Goal: Task Accomplishment & Management: Manage account settings

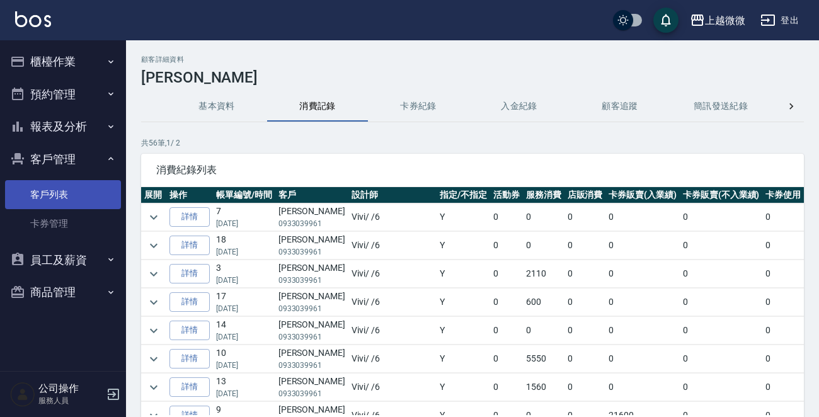
scroll to position [315, 0]
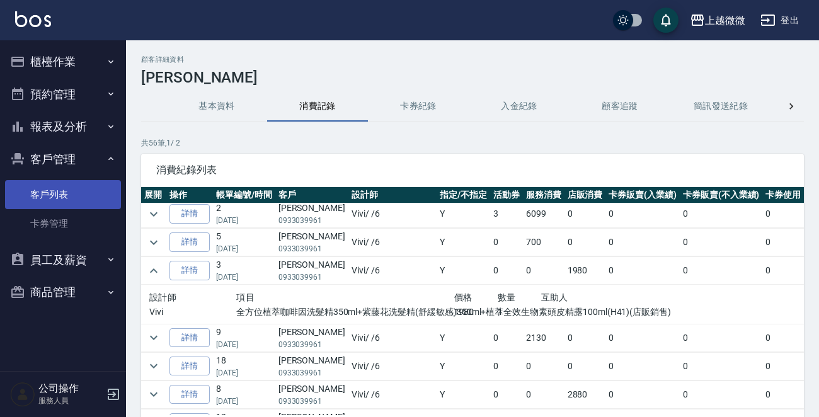
click at [71, 191] on link "客戶列表" at bounding box center [63, 194] width 116 height 29
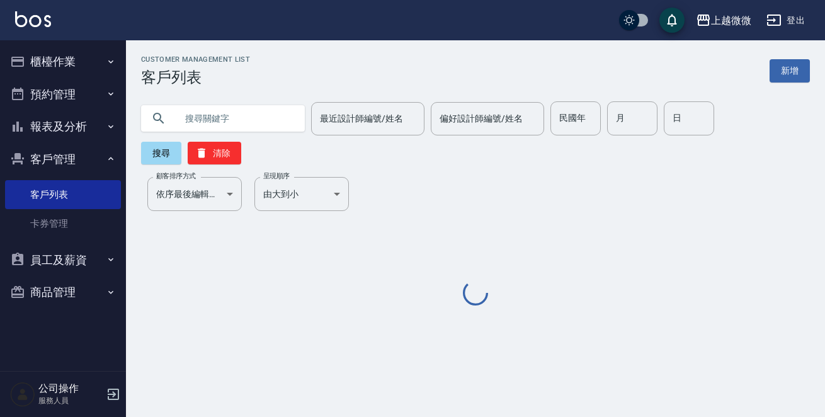
click at [234, 122] on input "text" at bounding box center [235, 118] width 118 height 34
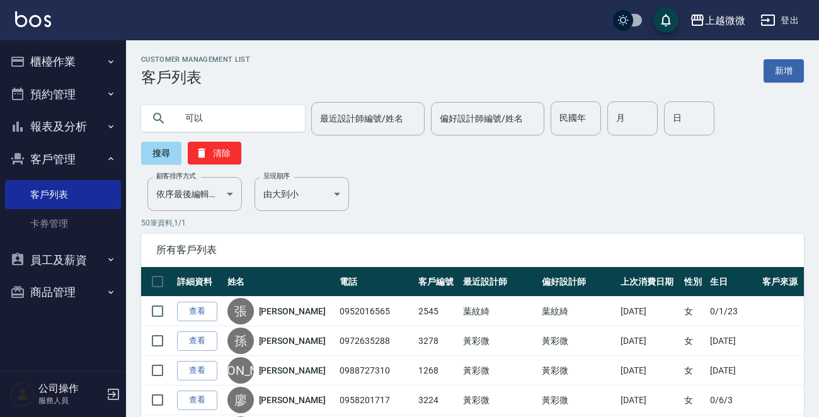
type input "可"
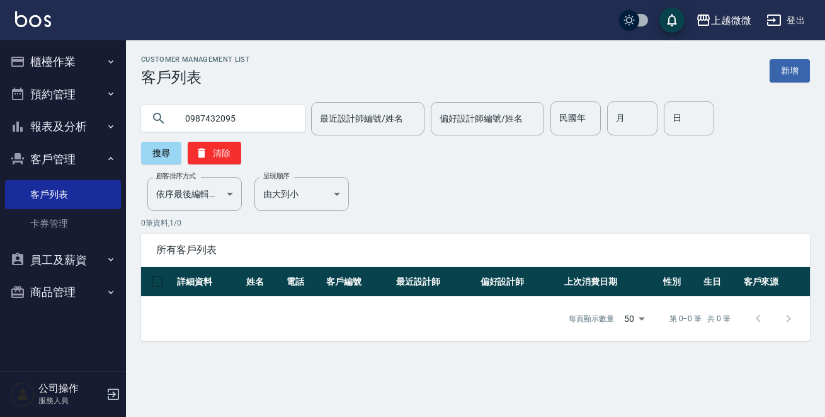
drag, startPoint x: 239, startPoint y: 127, endPoint x: 0, endPoint y: 94, distance: 241.6
click at [0, 97] on div "上越微微 登出 櫃檯作業 打帳單 帳單列表 現金收支登錄 材料自購登錄 掃碼打卡 預約管理 預約管理 單日預約紀錄 單週預約紀錄 報表及分析 報表目錄 店家日…" at bounding box center [412, 208] width 825 height 417
type input "可以改"
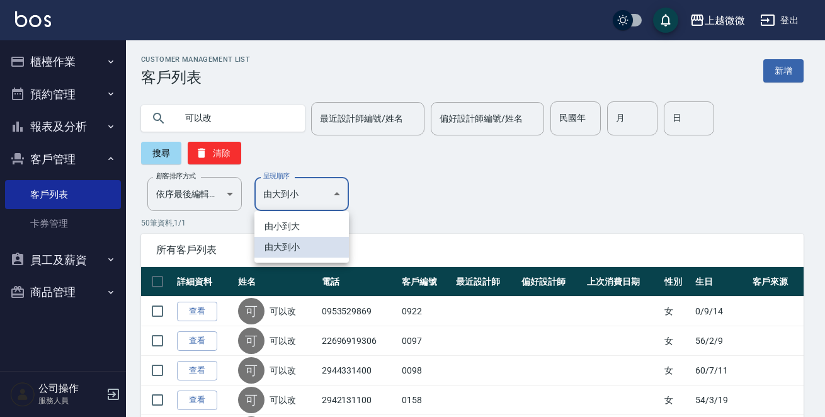
drag, startPoint x: 306, startPoint y: 218, endPoint x: 293, endPoint y: 218, distance: 12.6
click at [304, 218] on li "由小到大" at bounding box center [302, 226] width 95 height 21
type input "ASC"
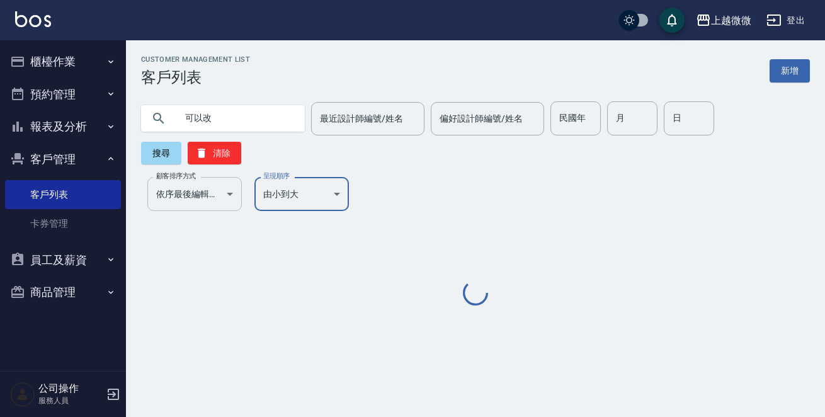
click at [219, 169] on div "Customer Management List 客戶列表 新增 可以改 最近設計師編號/姓名 最近設計師編號/姓名 偏好設計師編號/姓名 偏好設計師編號/姓…" at bounding box center [475, 181] width 699 height 253
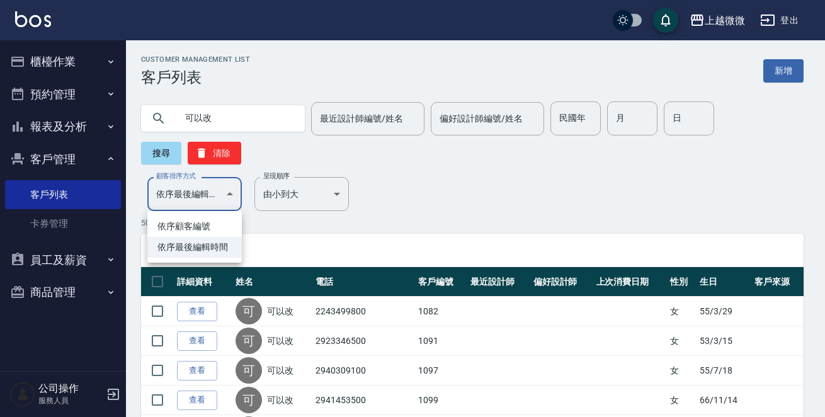
click at [188, 224] on li "依序顧客編號" at bounding box center [194, 226] width 95 height 21
type input "NO"
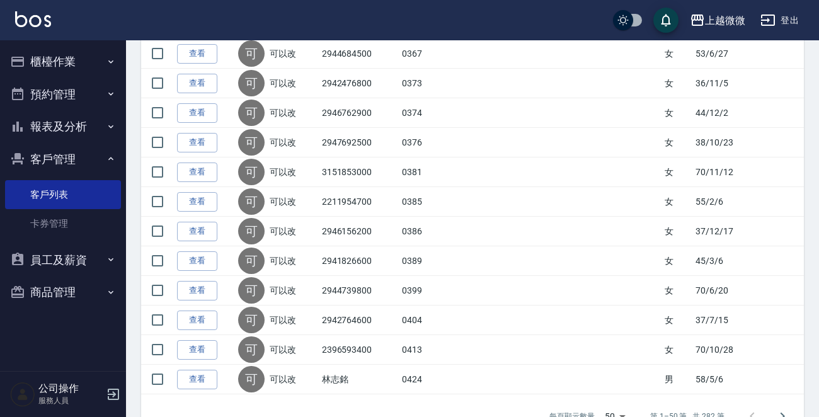
scroll to position [1416, 0]
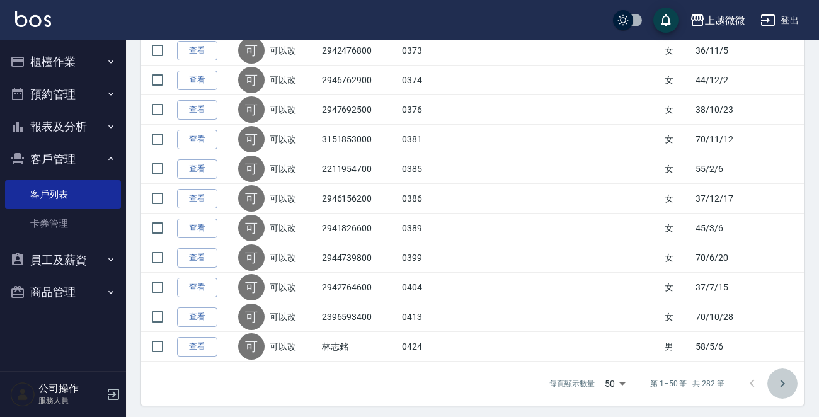
click at [784, 380] on icon "Go to next page" at bounding box center [783, 384] width 4 height 8
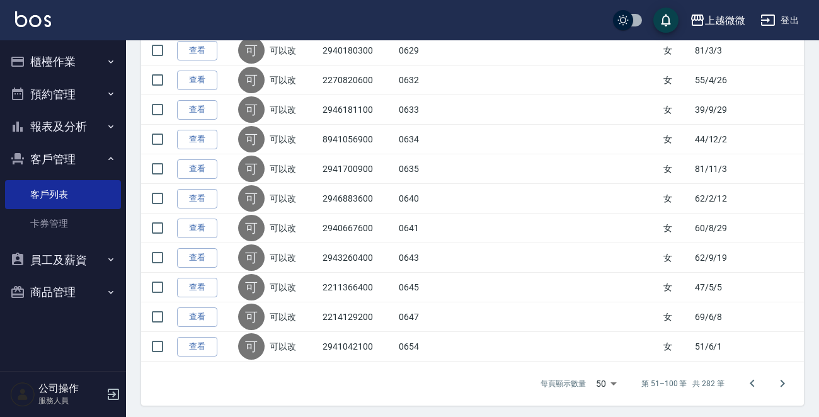
click at [781, 370] on button "Go to next page" at bounding box center [782, 384] width 30 height 30
click at [785, 377] on icon "Go to next page" at bounding box center [782, 383] width 15 height 15
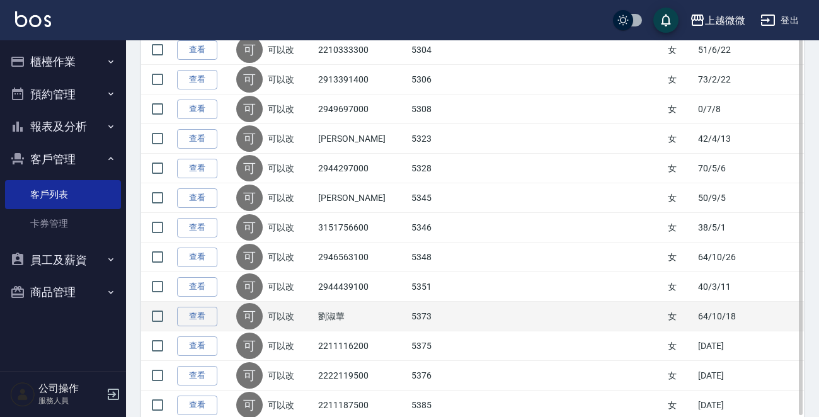
scroll to position [1038, 0]
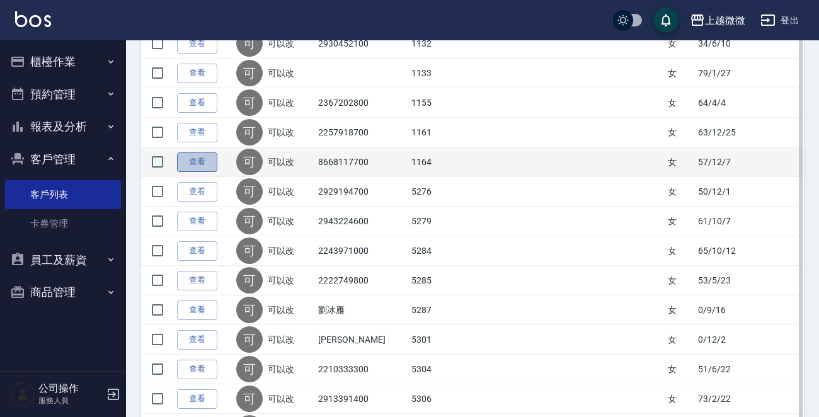
click at [192, 159] on link "查看" at bounding box center [197, 162] width 40 height 20
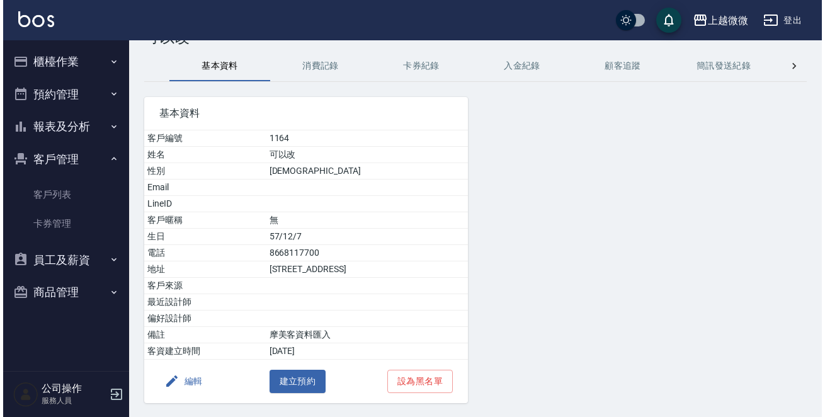
scroll to position [78, 0]
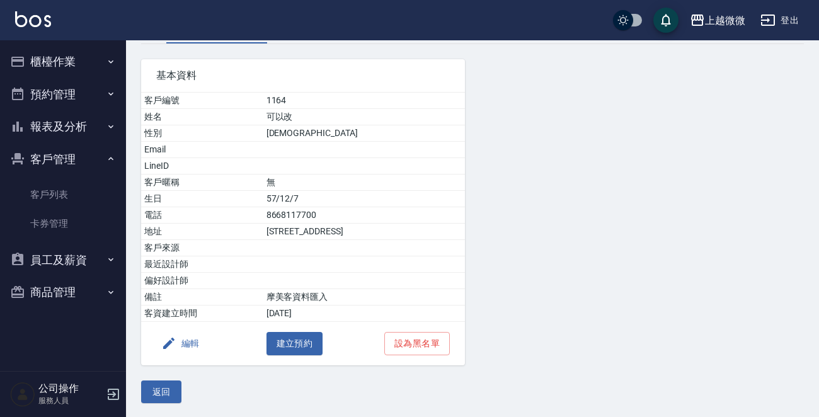
click at [182, 339] on button "編輯" at bounding box center [180, 343] width 49 height 23
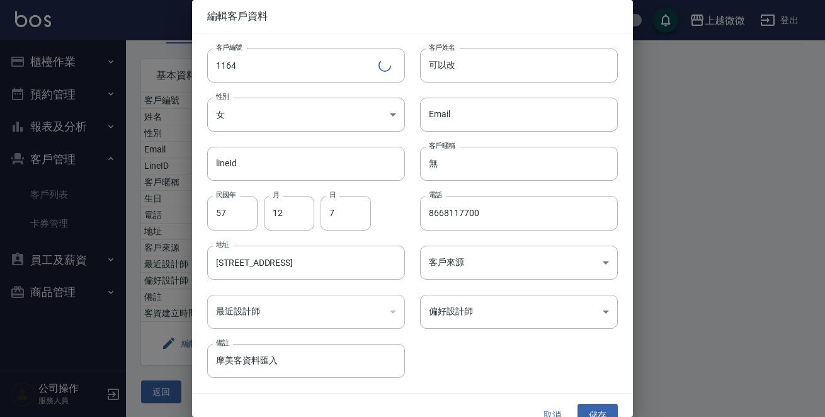
drag, startPoint x: 133, startPoint y: 29, endPoint x: 0, endPoint y: 31, distance: 132.9
click at [0, 16] on div "編輯客戶資料 客戶編號 1164 ​ 客戶編號 客戶姓名 可以改 客戶姓名 性別 女 [DEMOGRAPHIC_DATA] 性別 Email Email li…" at bounding box center [412, 208] width 825 height 417
type input "[PERSON_NAME]"
type input "0"
type input "70"
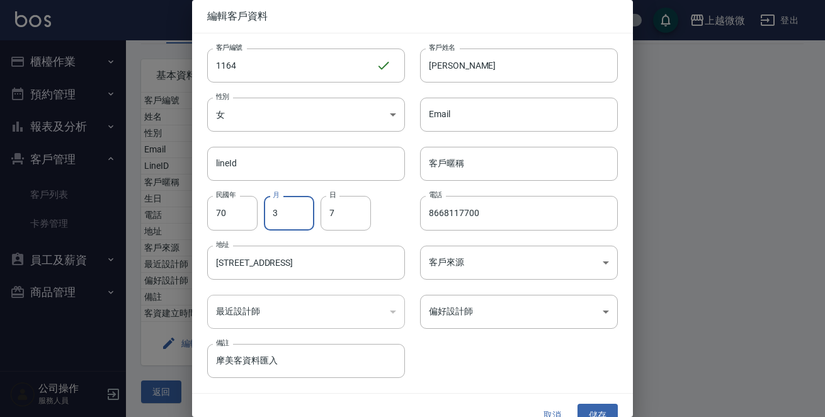
type input "3"
type input "01"
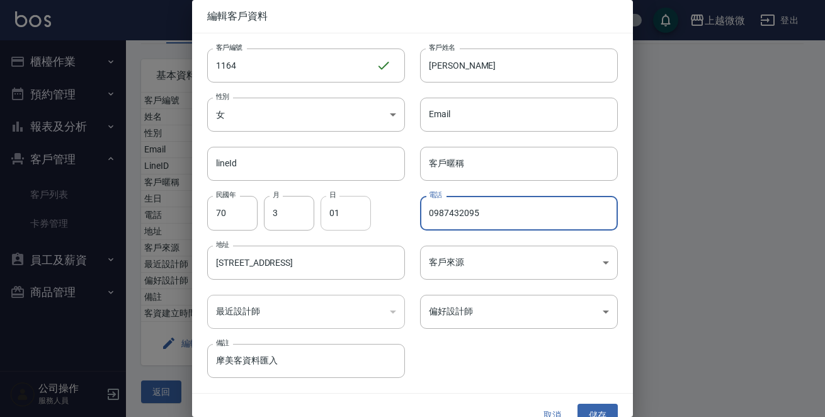
type input "0987432095"
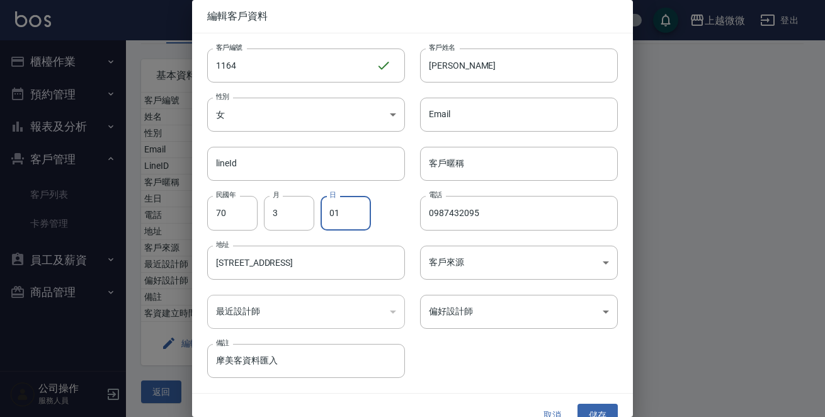
click at [350, 219] on input "01" at bounding box center [346, 213] width 50 height 34
type input "1"
click at [258, 272] on input "[STREET_ADDRESS]" at bounding box center [306, 263] width 198 height 34
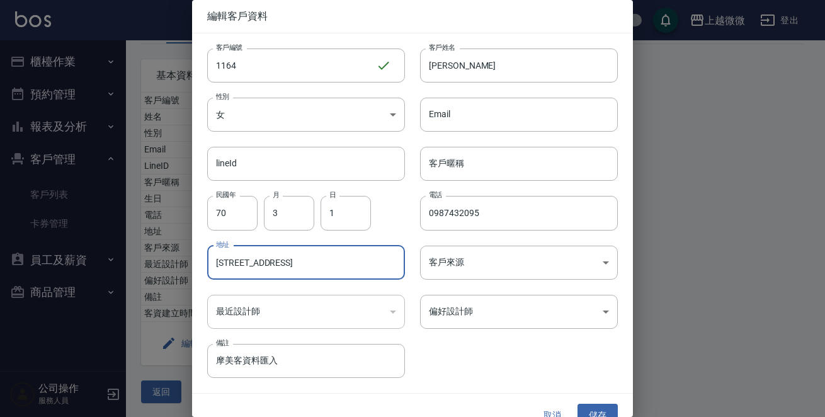
drag, startPoint x: 377, startPoint y: 265, endPoint x: 96, endPoint y: 244, distance: 281.1
click at [96, 244] on div "編輯客戶資料 客戶編號 1164 ​ 客戶編號 客戶姓名 [PERSON_NAME] 客戶姓名 性別 女 [DEMOGRAPHIC_DATA] 性別 Emai…" at bounding box center [412, 208] width 825 height 417
click at [491, 315] on body "上越微微 登出 櫃檯作業 打帳單 帳單列表 現金收支登錄 材料自購登錄 掃碼打卡 預約管理 預約管理 單日預約紀錄 單週預約紀錄 報表及分析 報表目錄 店家日…" at bounding box center [412, 170] width 825 height 496
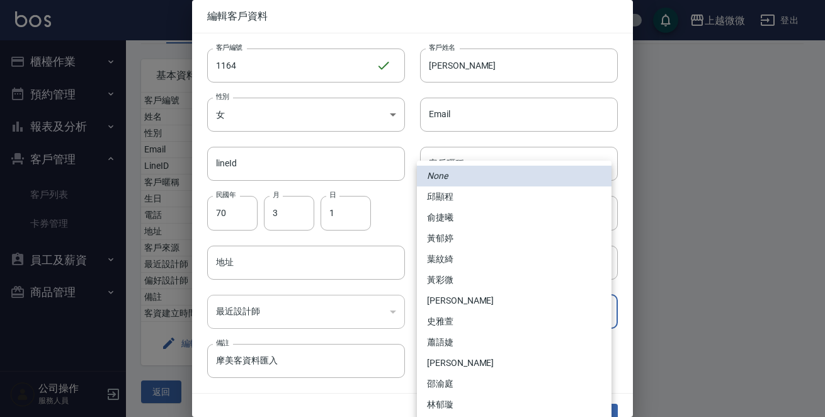
click at [409, 244] on div at bounding box center [412, 208] width 825 height 417
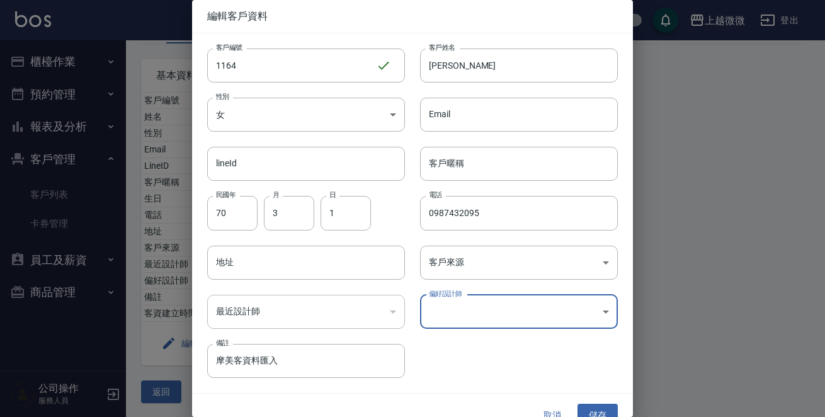
click at [479, 329] on div "客戶編號 1164 ​ 客戶編號 客戶姓名 [PERSON_NAME] 客戶姓名 性別 女 [DEMOGRAPHIC_DATA] 性別 Email Email…" at bounding box center [405, 205] width 426 height 345
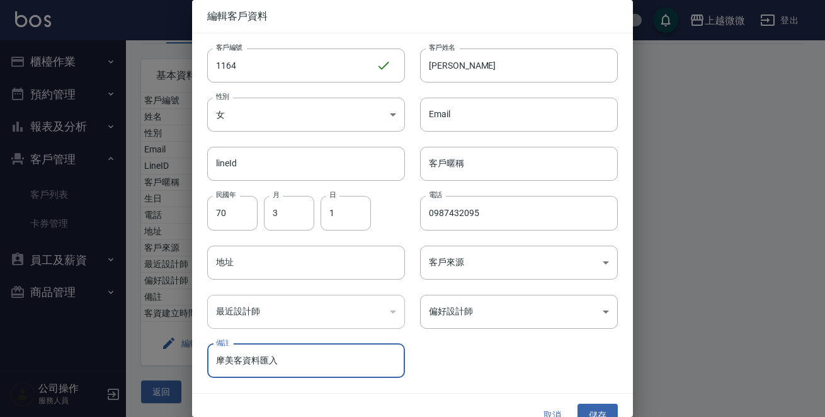
drag, startPoint x: 310, startPoint y: 363, endPoint x: 56, endPoint y: 386, distance: 254.9
click at [57, 386] on div "編輯客戶資料 客戶編號 1164 ​ 客戶編號 客戶姓名 [PERSON_NAME] 客戶姓名 性別 女 [DEMOGRAPHIC_DATA] 性別 Emai…" at bounding box center [412, 208] width 825 height 417
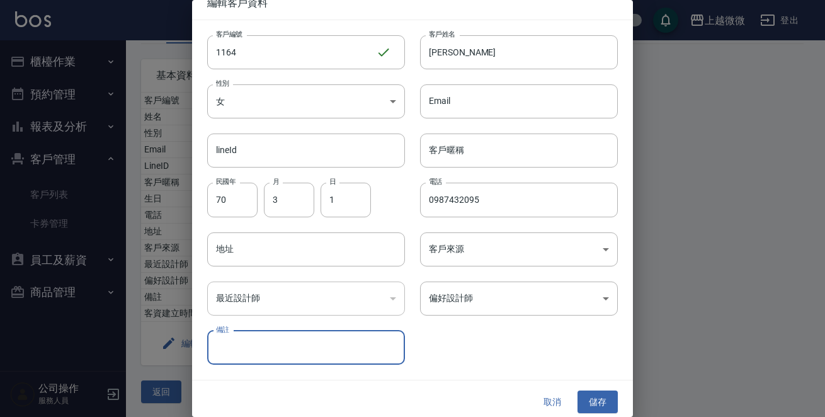
scroll to position [19, 0]
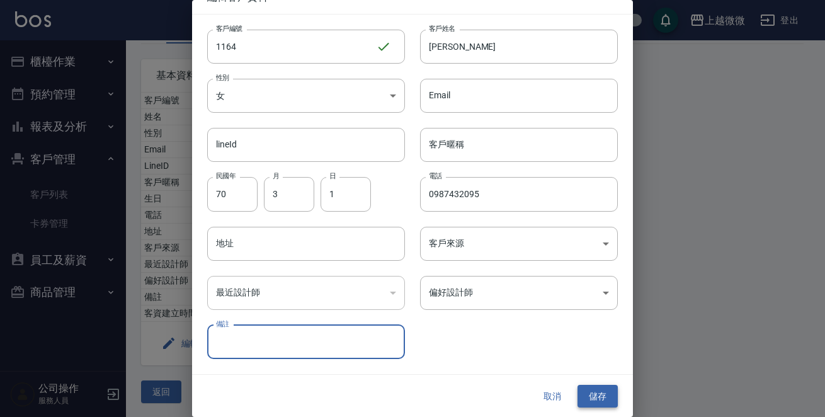
click at [595, 398] on button "儲存" at bounding box center [598, 396] width 40 height 23
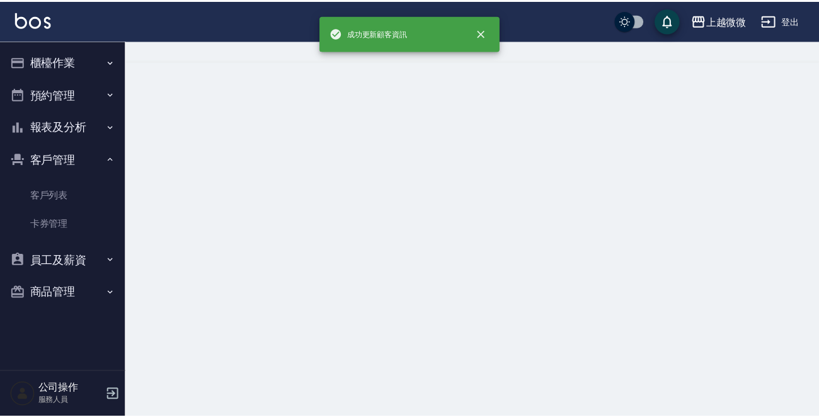
scroll to position [0, 0]
